Goal: Task Accomplishment & Management: Manage account settings

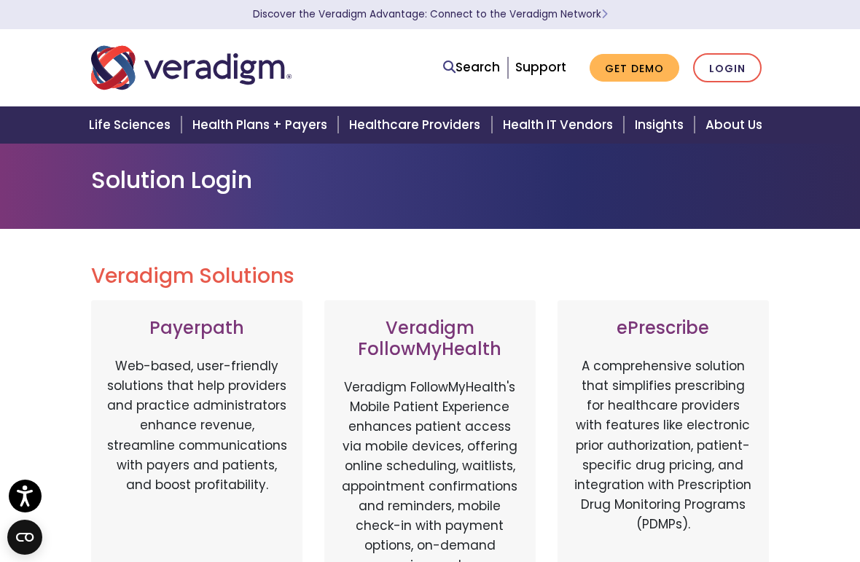
click at [735, 67] on link "Login" at bounding box center [727, 68] width 69 height 30
click at [728, 80] on link "Login" at bounding box center [727, 68] width 69 height 30
click at [722, 75] on link "Login" at bounding box center [727, 68] width 69 height 30
